Goal: Task Accomplishment & Management: Use online tool/utility

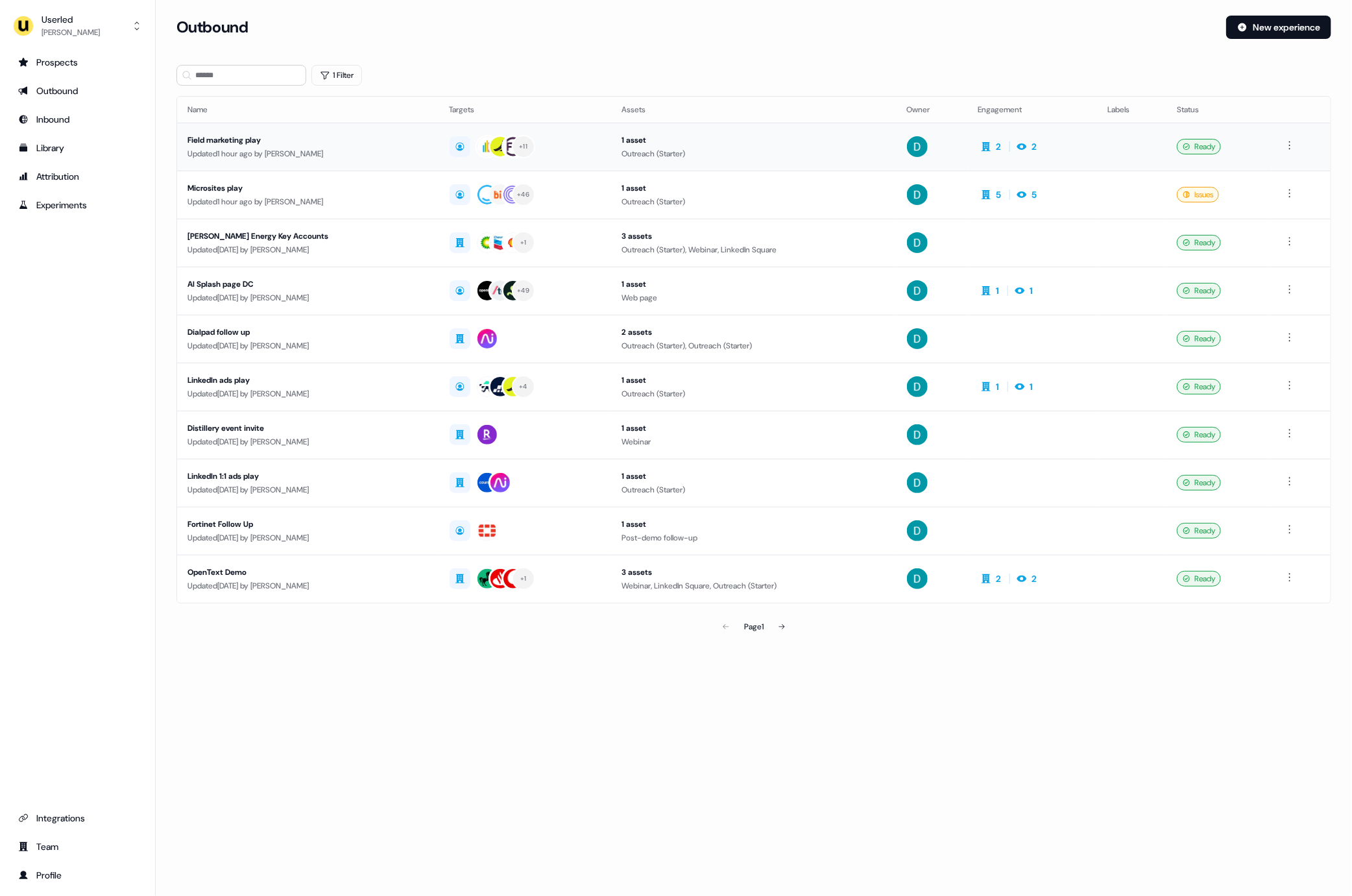
click at [205, 142] on div "Field marketing play" at bounding box center [309, 141] width 242 height 13
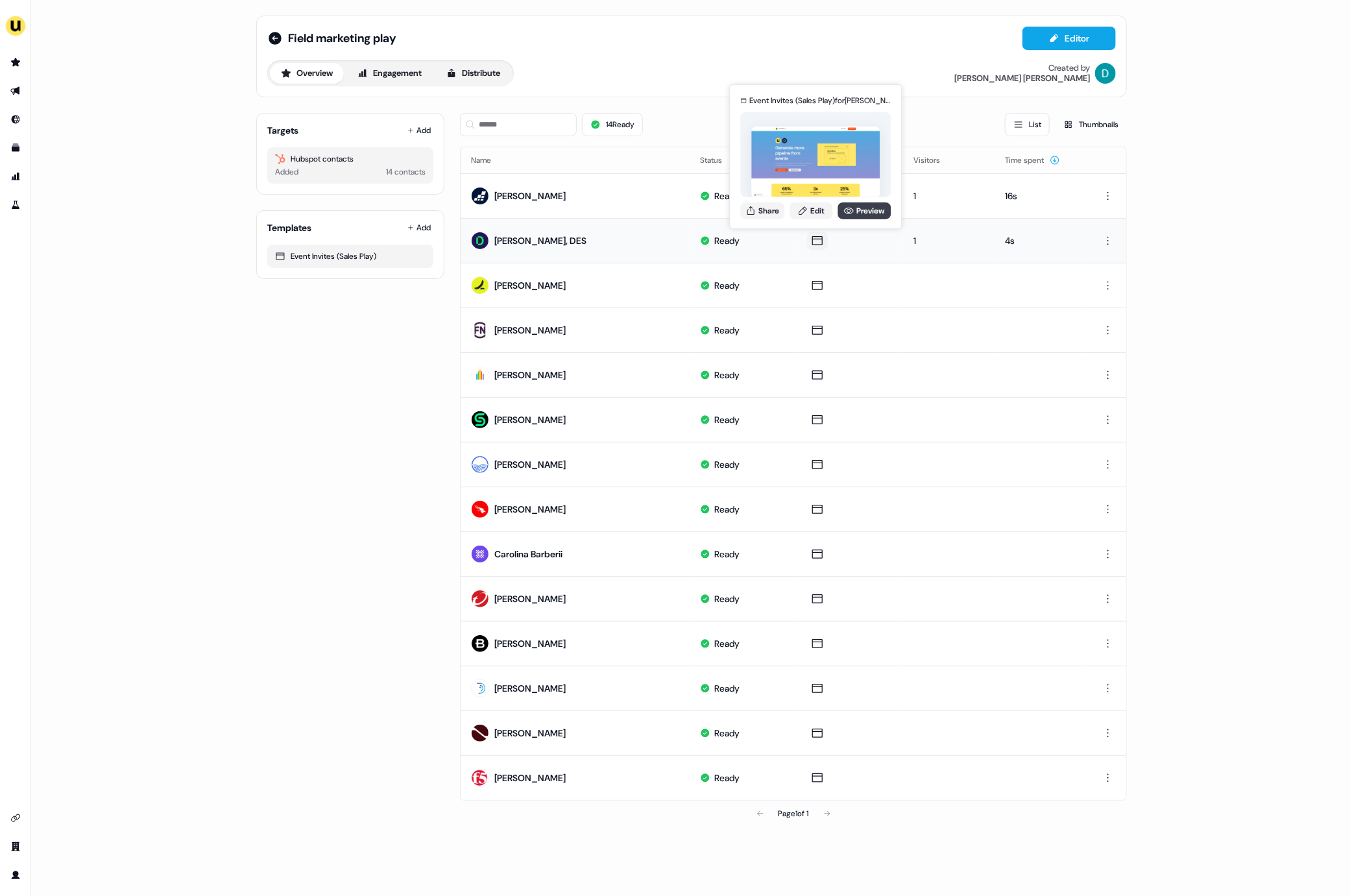
click at [859, 205] on link "Preview" at bounding box center [865, 211] width 53 height 17
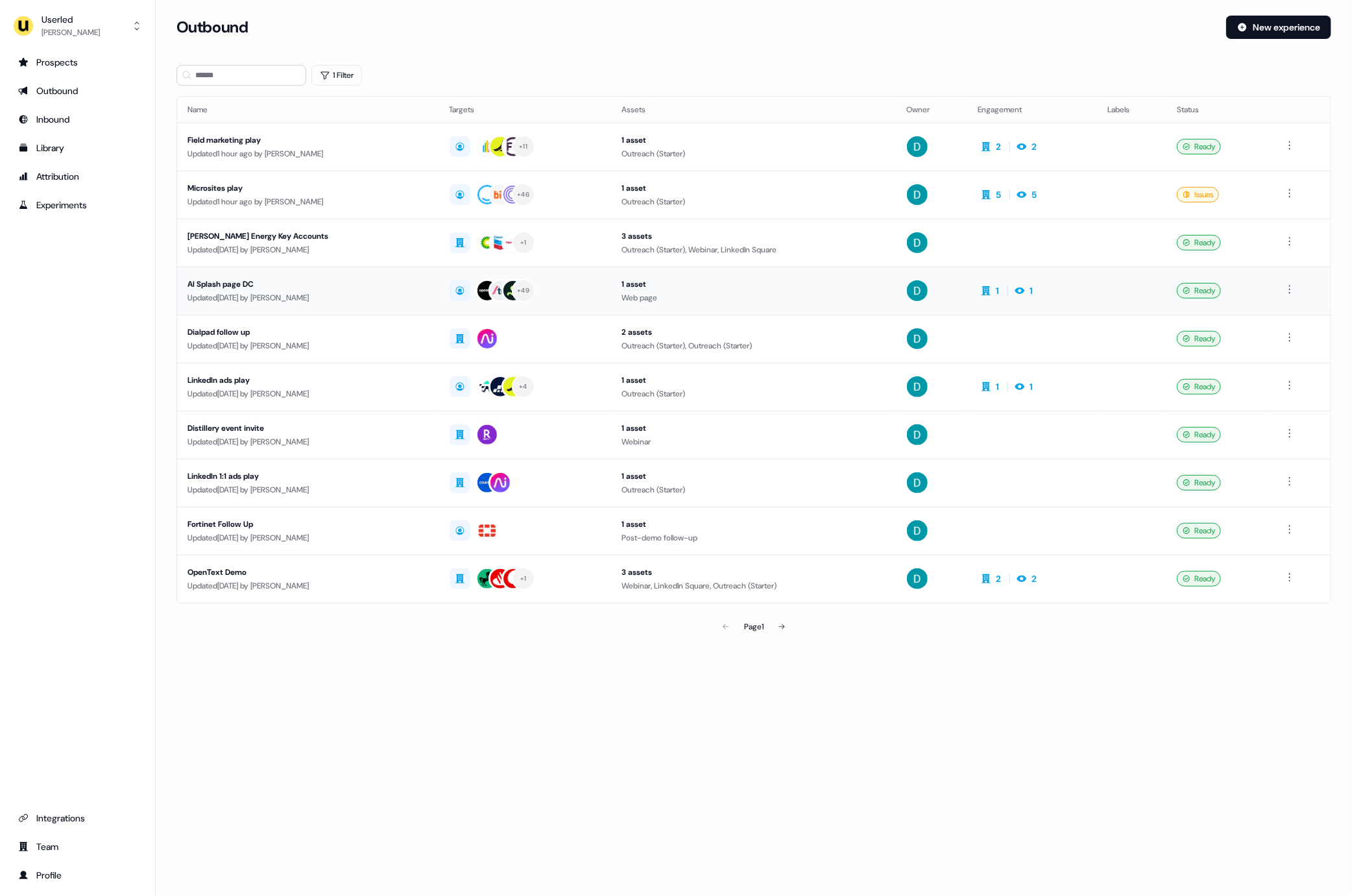
click at [370, 298] on div "Updated [DATE] by [PERSON_NAME]" at bounding box center [309, 298] width 242 height 13
click at [369, 364] on td "LinkedIn ads play Updated [DATE] by [PERSON_NAME]" at bounding box center [309, 387] width 262 height 48
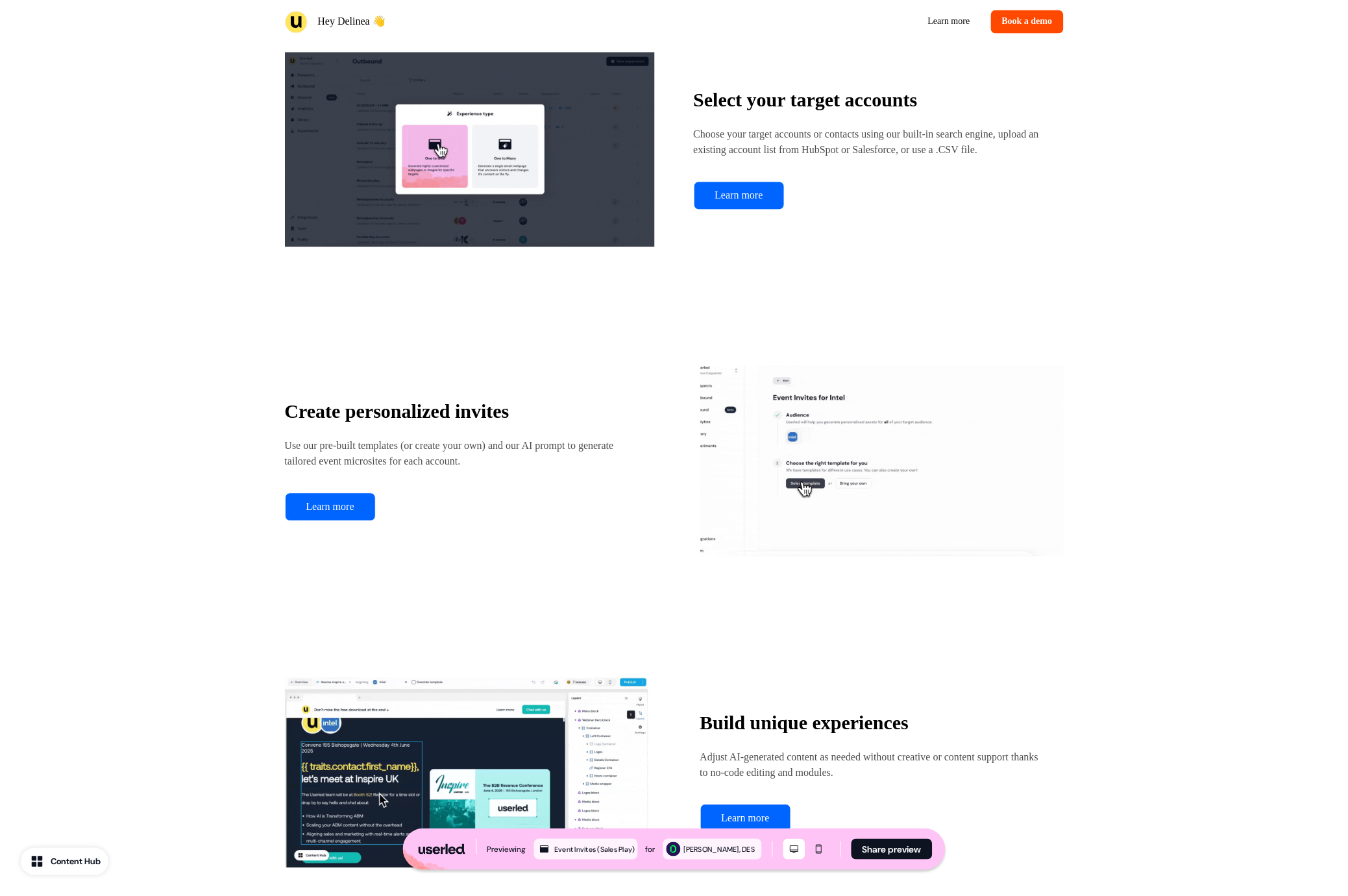
scroll to position [1189, 0]
